Goal: Navigation & Orientation: Find specific page/section

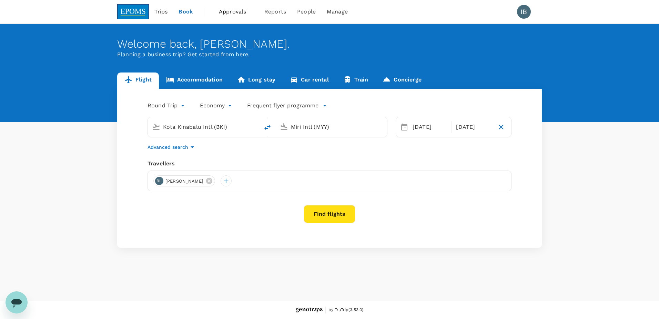
click at [162, 12] on span "Trips" at bounding box center [160, 12] width 13 height 8
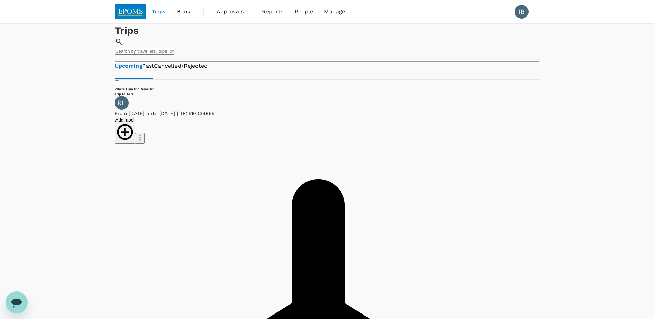
click at [230, 12] on span "Approvals" at bounding box center [234, 12] width 34 height 8
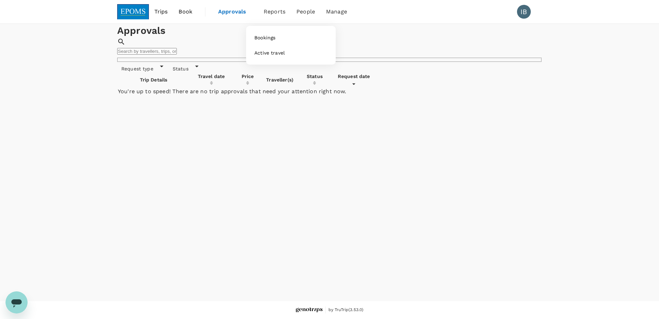
click at [275, 13] on span "Reports" at bounding box center [275, 12] width 22 height 8
click at [221, 59] on div "Approvals ​ ​" at bounding box center [329, 43] width 425 height 38
click at [160, 14] on span "Trips" at bounding box center [160, 12] width 13 height 8
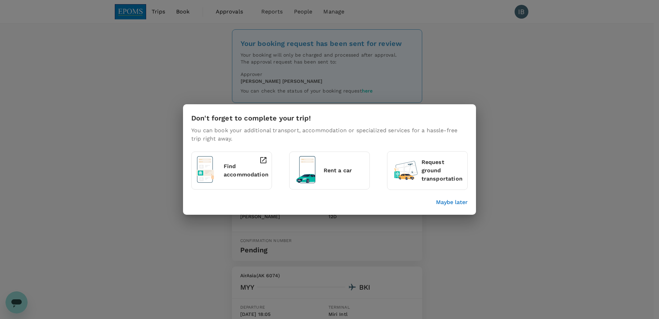
click at [459, 203] on p "Maybe later" at bounding box center [452, 202] width 32 height 8
